Goal: Transaction & Acquisition: Book appointment/travel/reservation

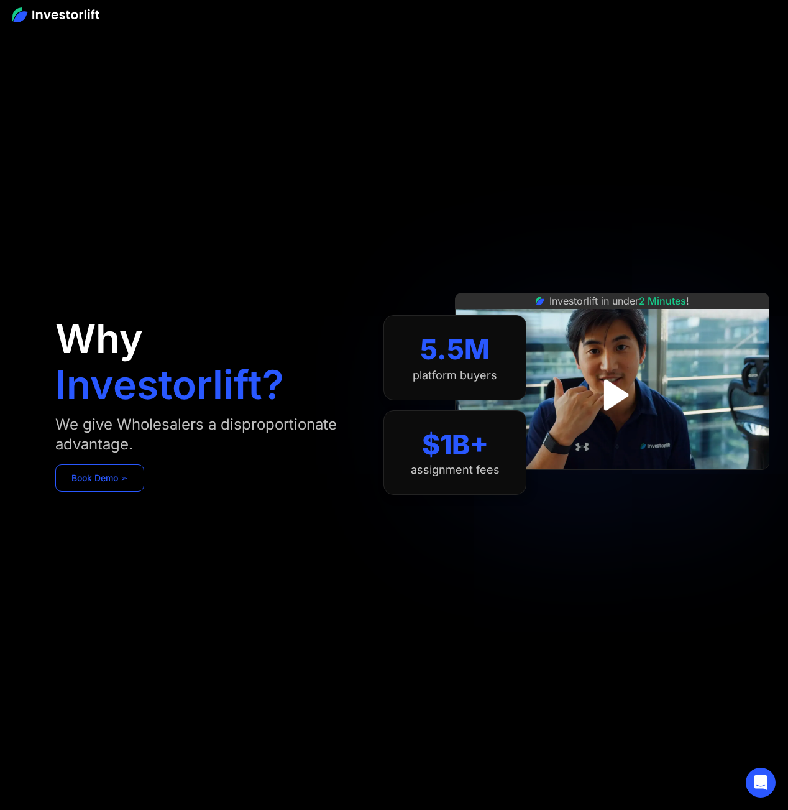
click at [126, 471] on link "Book Demo ➢" at bounding box center [99, 477] width 89 height 27
